Goal: Transaction & Acquisition: Purchase product/service

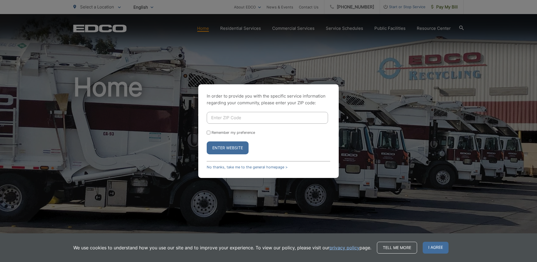
click at [245, 120] on input "Enter ZIP Code" at bounding box center [267, 118] width 121 height 12
type input "90601"
click at [223, 149] on button "Enter Website" at bounding box center [228, 147] width 42 height 13
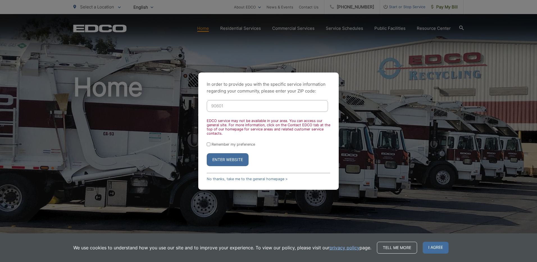
click at [223, 158] on button "Enter Website" at bounding box center [228, 159] width 42 height 13
click at [231, 180] on link "No thanks, take me to the general homepage >" at bounding box center [247, 179] width 81 height 4
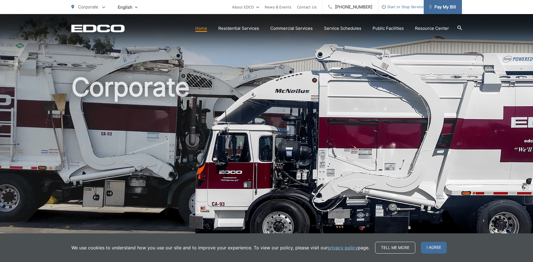
click at [448, 7] on span "Pay My Bill" at bounding box center [443, 7] width 27 height 7
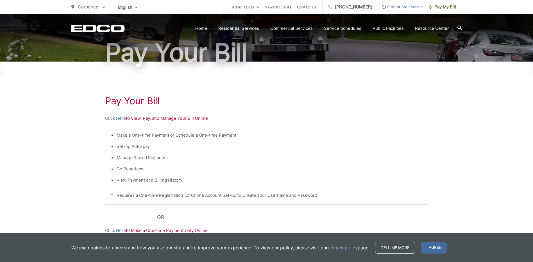
scroll to position [138, 0]
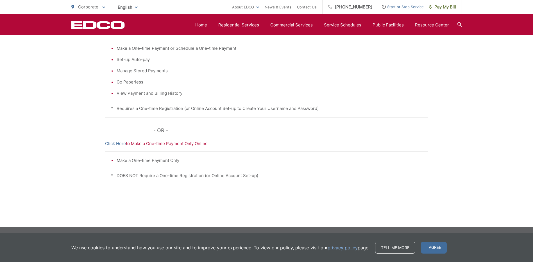
click at [127, 147] on div "Pay Your Bill Click Here to View, Pay, and Manage Your Bill Online Make a One-t…" at bounding box center [266, 101] width 323 height 252
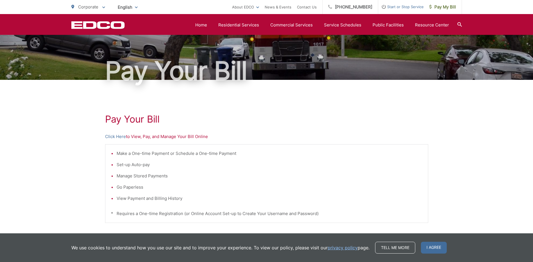
scroll to position [0, 0]
